Goal: Transaction & Acquisition: Purchase product/service

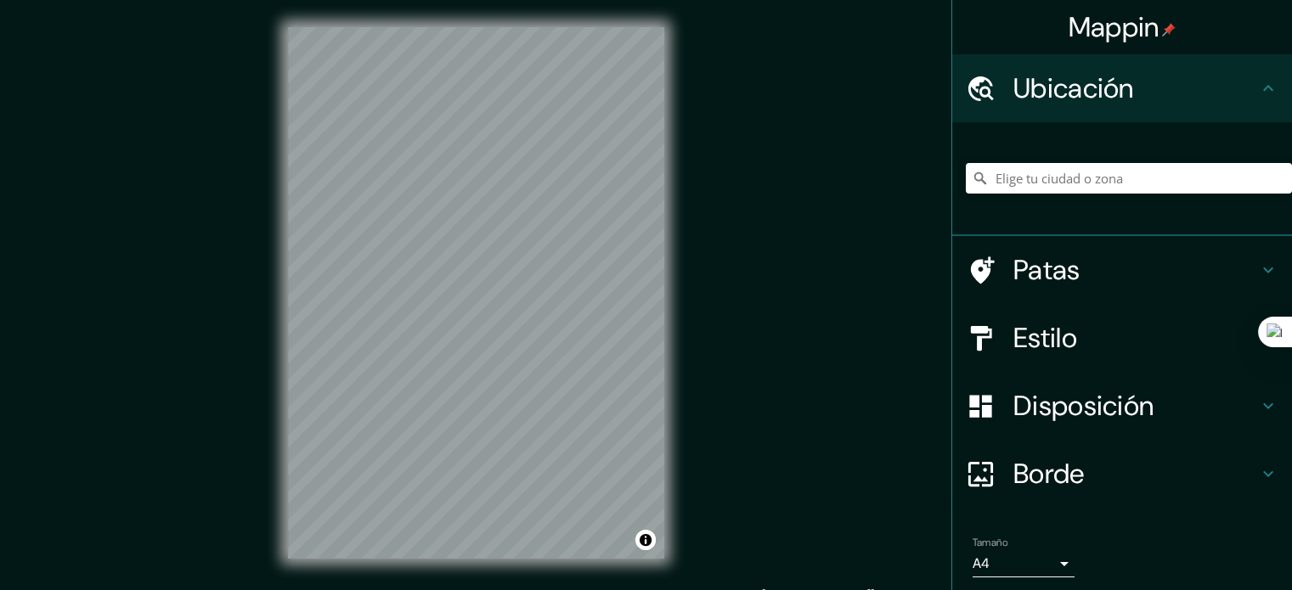
click at [1026, 181] on input "Elige tu ciudad o zona" at bounding box center [1129, 178] width 326 height 31
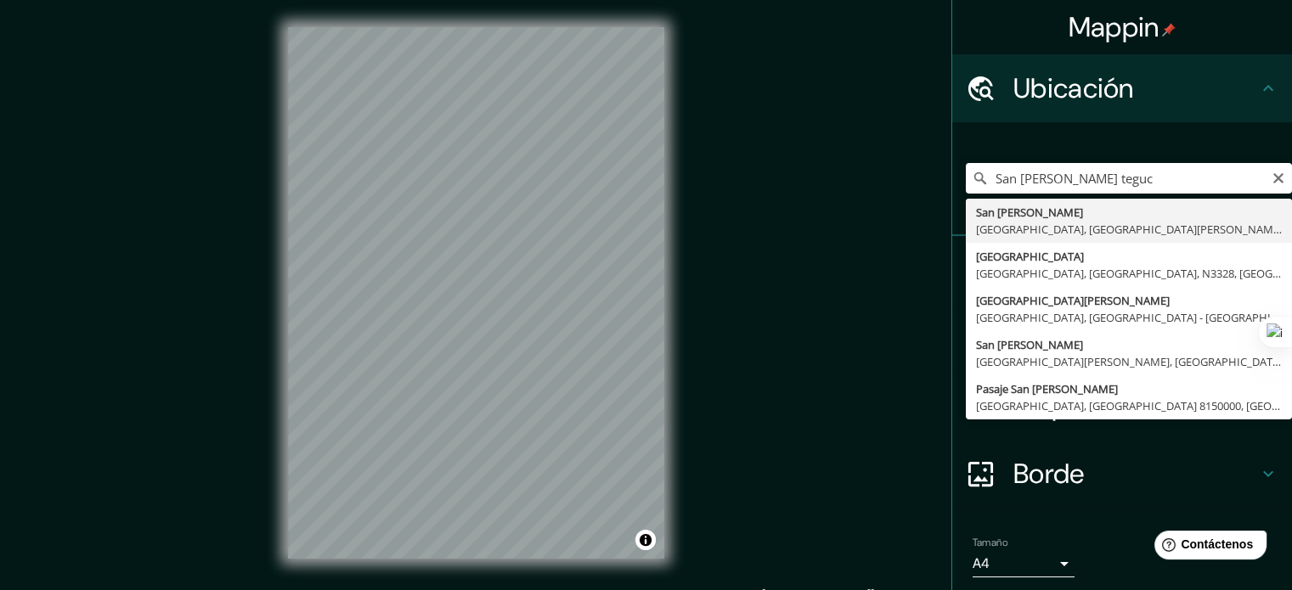
type input "San Ignacio, Tegucigalpa, Departamento de Francisco Morazán, Honduras"
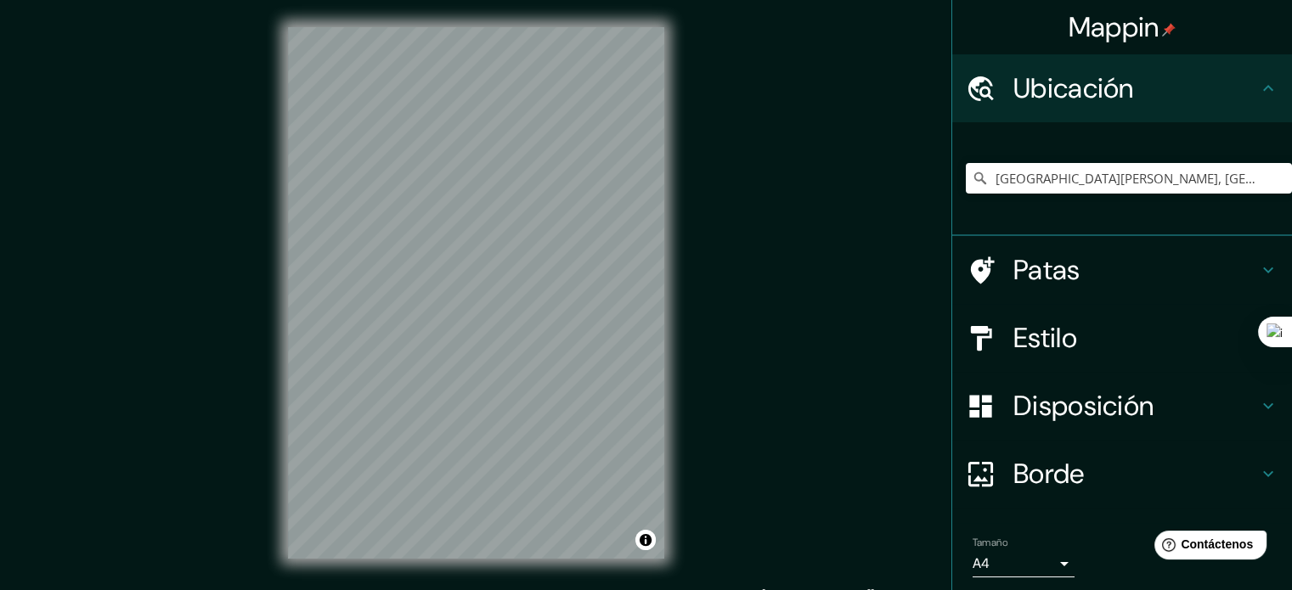
click at [984, 349] on div at bounding box center [990, 339] width 48 height 30
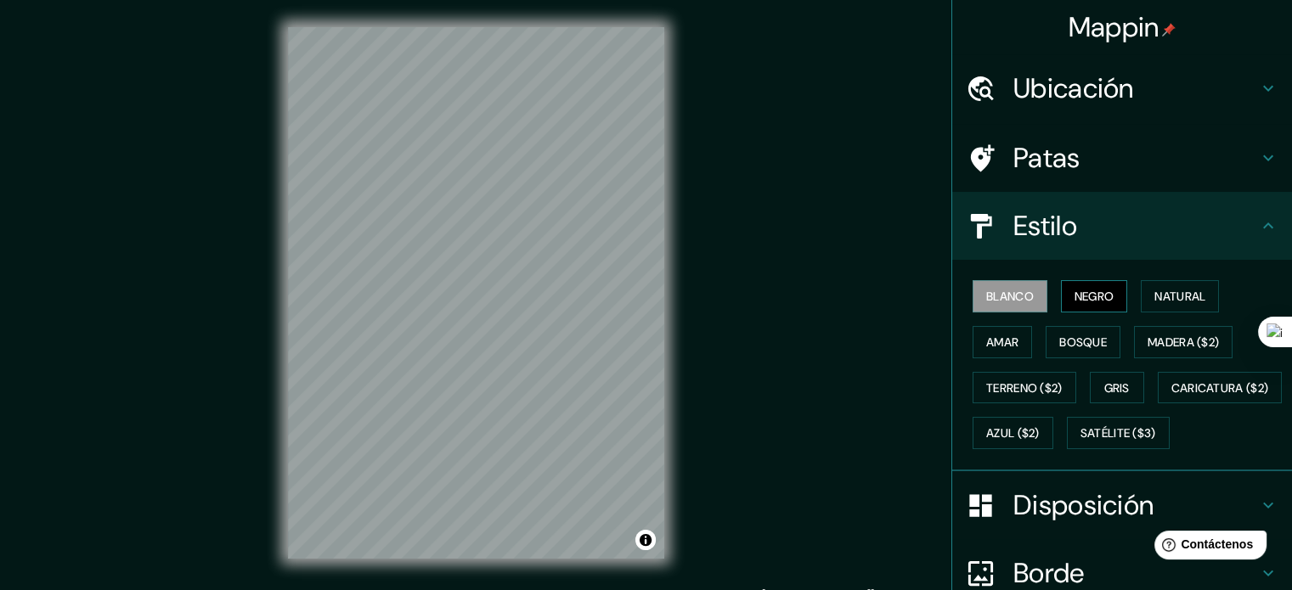
click at [1077, 296] on font "Negro" at bounding box center [1094, 296] width 40 height 15
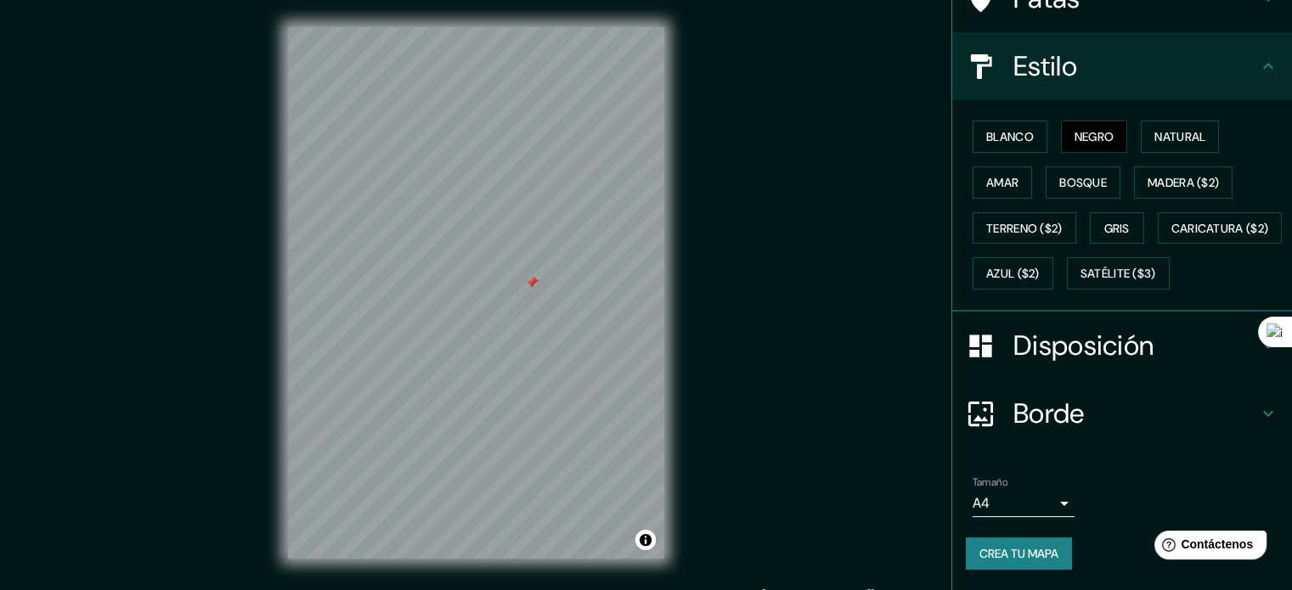
click at [1033, 342] on font "Disposición" at bounding box center [1083, 346] width 140 height 36
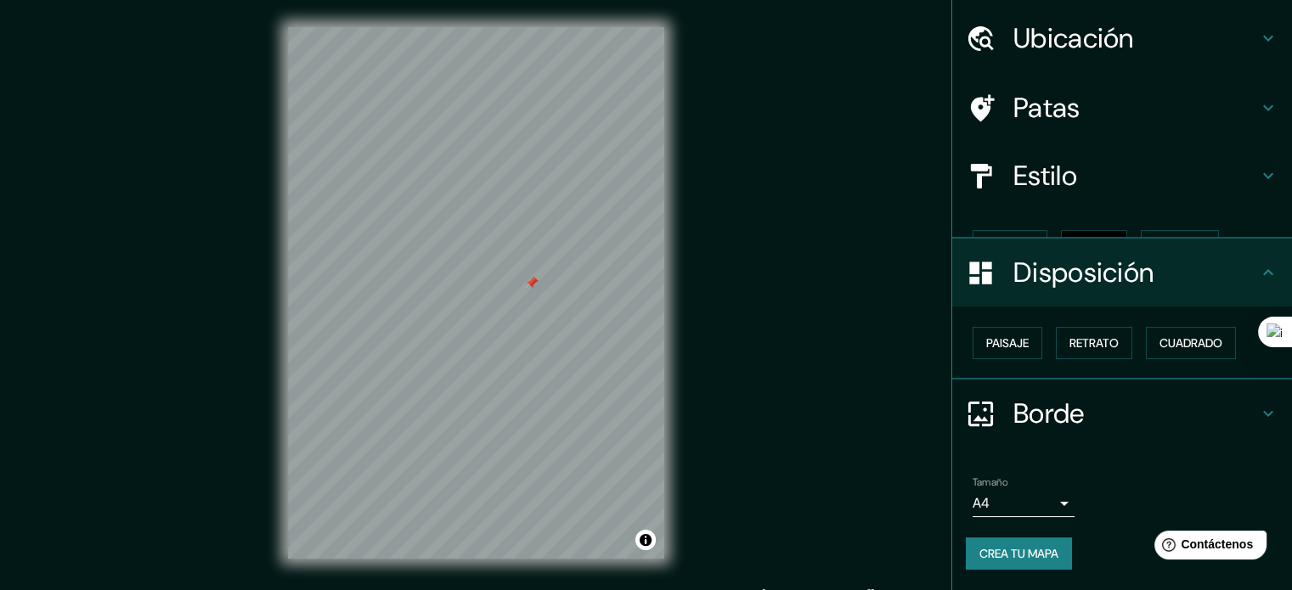
scroll to position [20, 0]
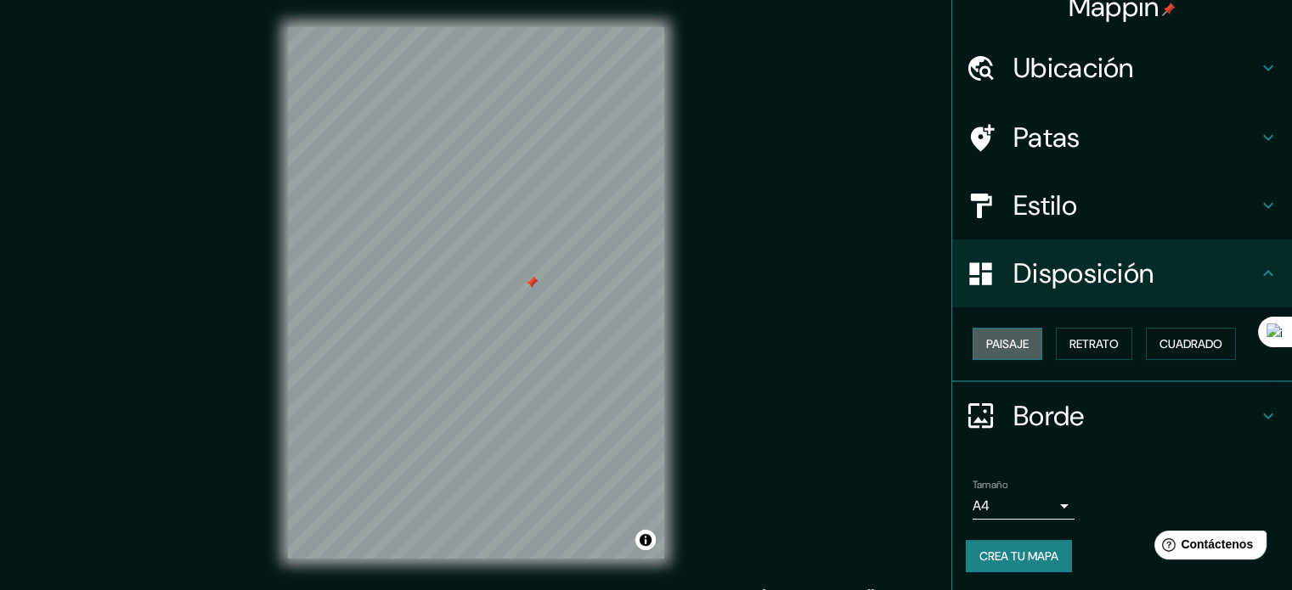
click at [1019, 346] on button "Paisaje" at bounding box center [1008, 344] width 70 height 32
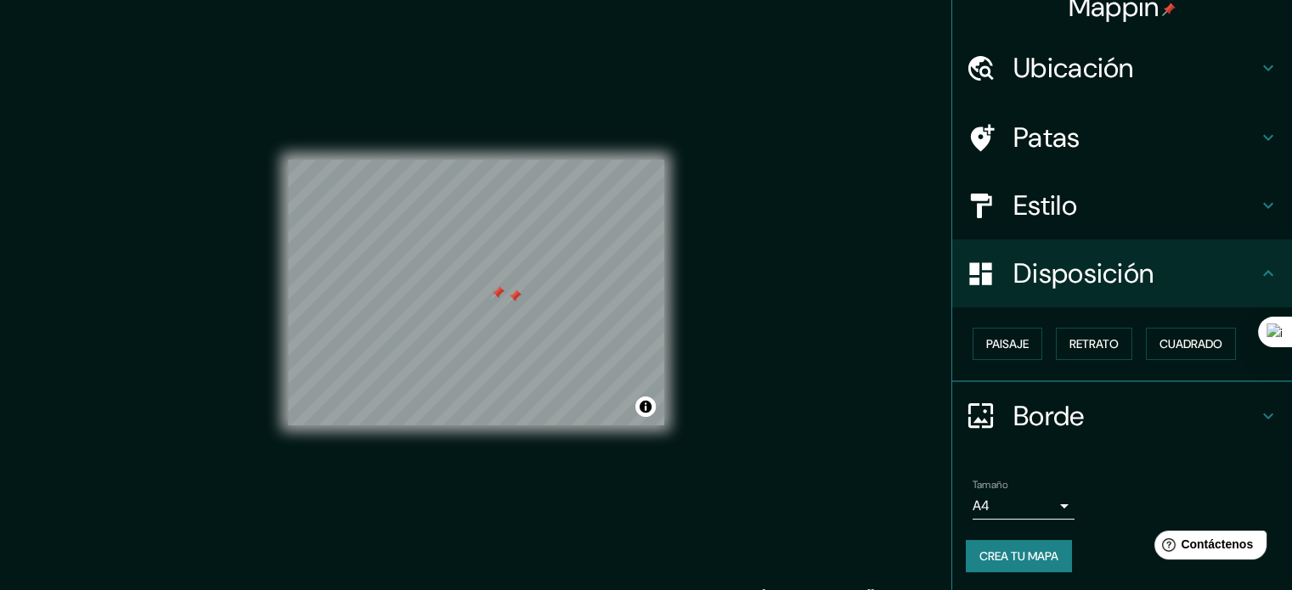
click at [515, 302] on div at bounding box center [515, 297] width 14 height 14
drag, startPoint x: 1005, startPoint y: 543, endPoint x: 968, endPoint y: 489, distance: 64.8
click at [1005, 542] on button "Crea tu mapa" at bounding box center [1019, 556] width 106 height 32
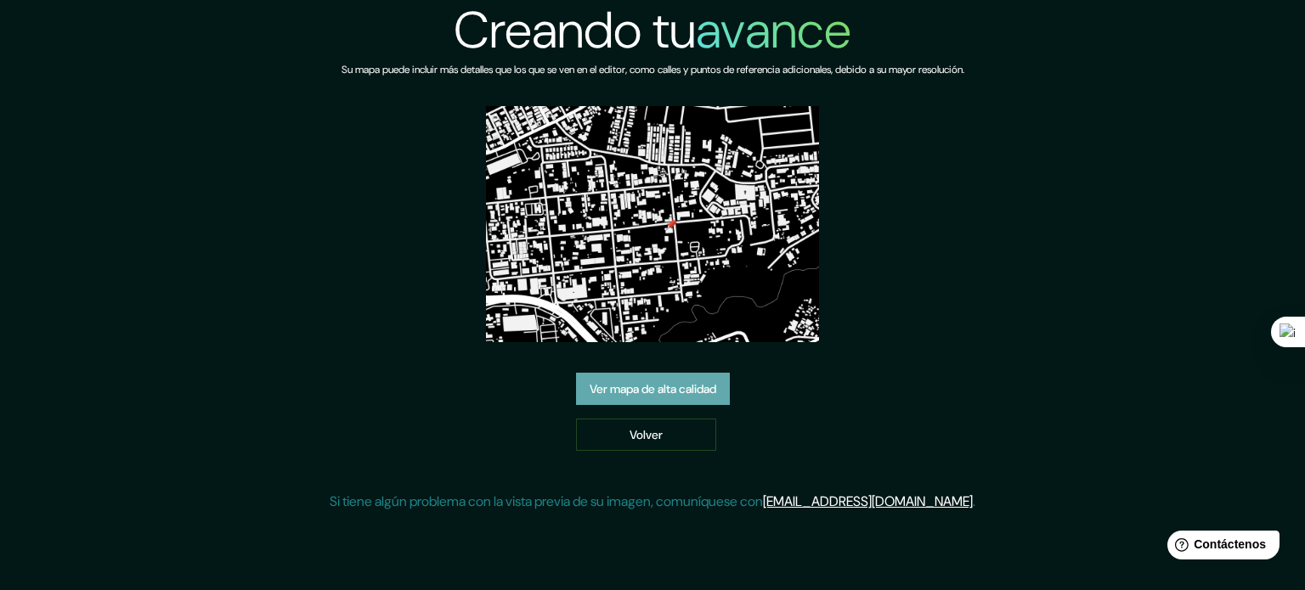
click at [675, 390] on font "Ver mapa de alta calidad" at bounding box center [652, 388] width 127 height 15
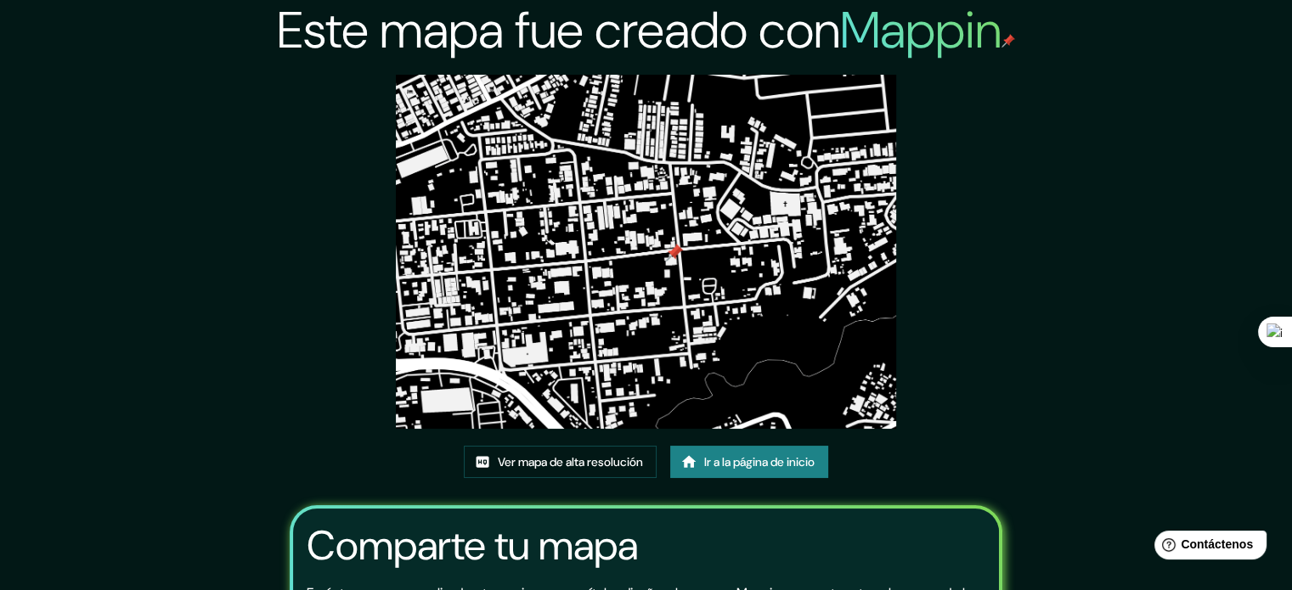
drag, startPoint x: 641, startPoint y: 206, endPoint x: 546, endPoint y: 236, distance: 99.7
